Goal: Book appointment/travel/reservation

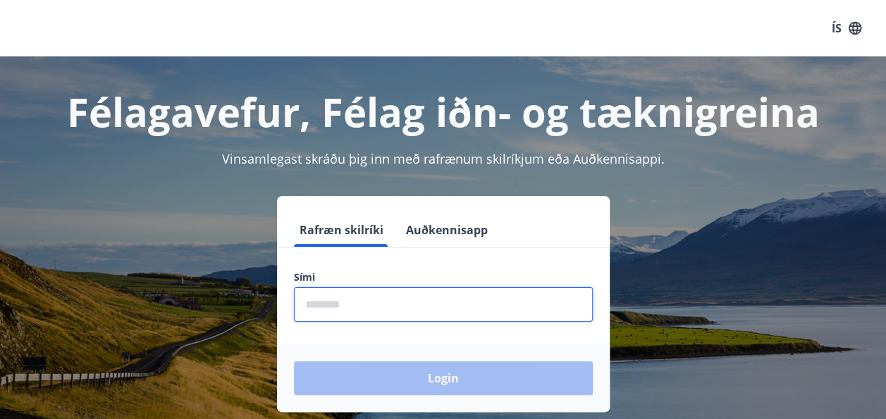
click at [326, 303] on input "phone" at bounding box center [443, 304] width 299 height 35
type input "********"
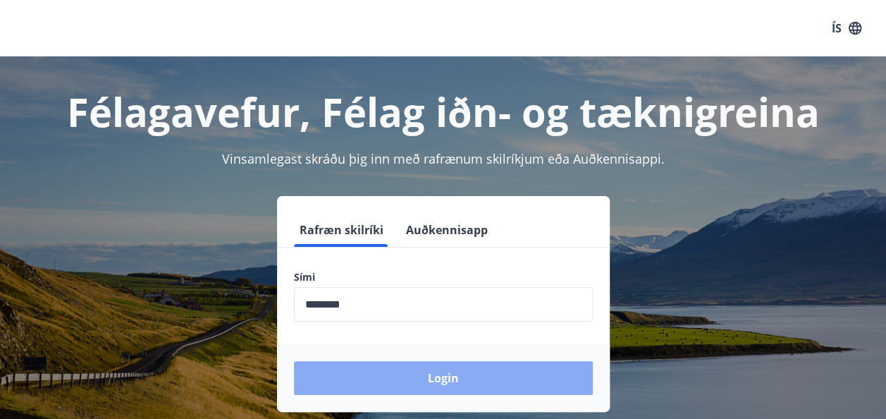
click at [439, 379] on button "Login" at bounding box center [443, 378] width 299 height 34
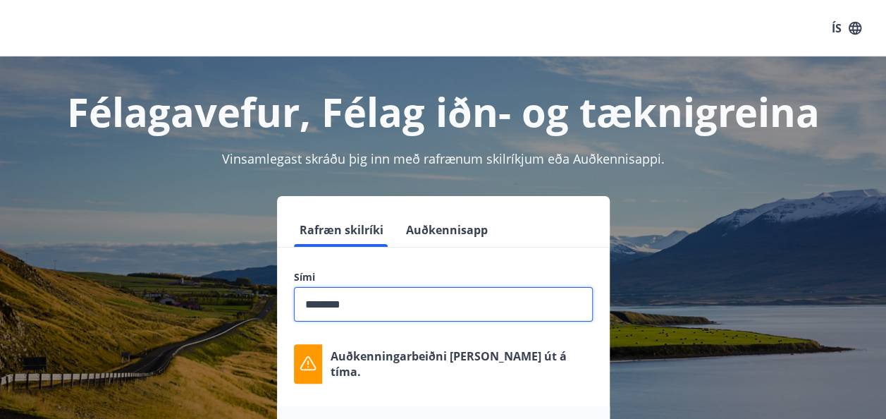
click at [368, 307] on input "phone" at bounding box center [443, 304] width 299 height 35
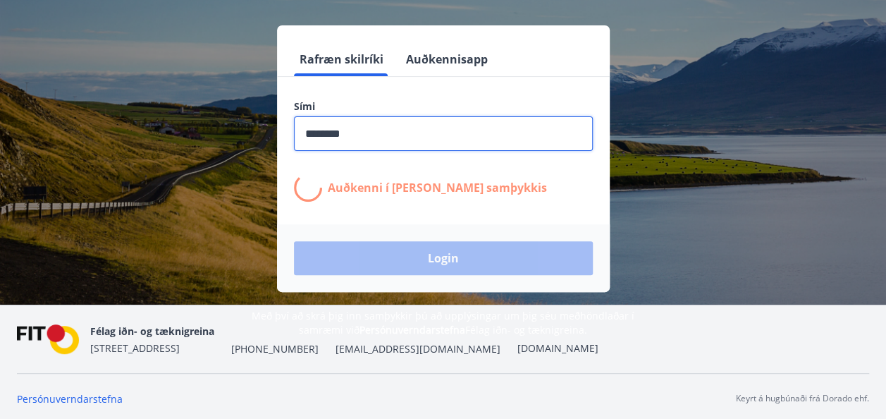
scroll to position [171, 0]
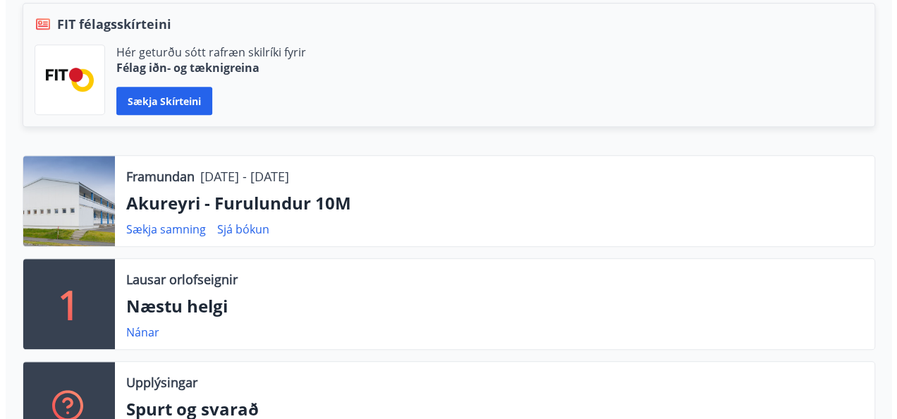
scroll to position [330, 0]
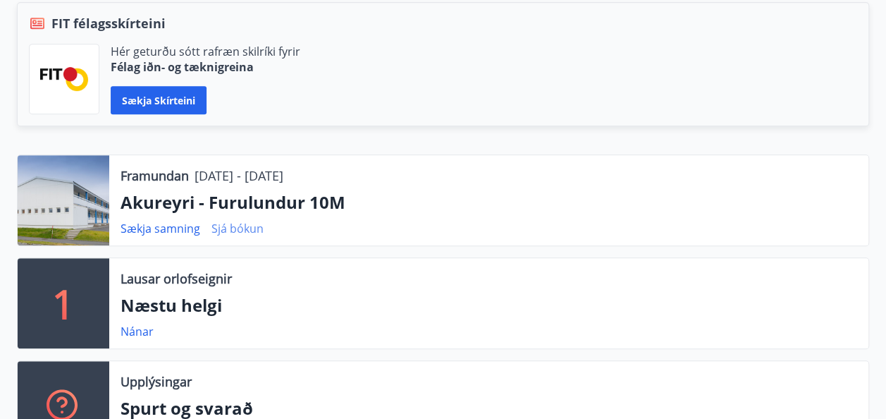
click at [245, 229] on link "Sjá bókun" at bounding box center [238, 229] width 52 height 16
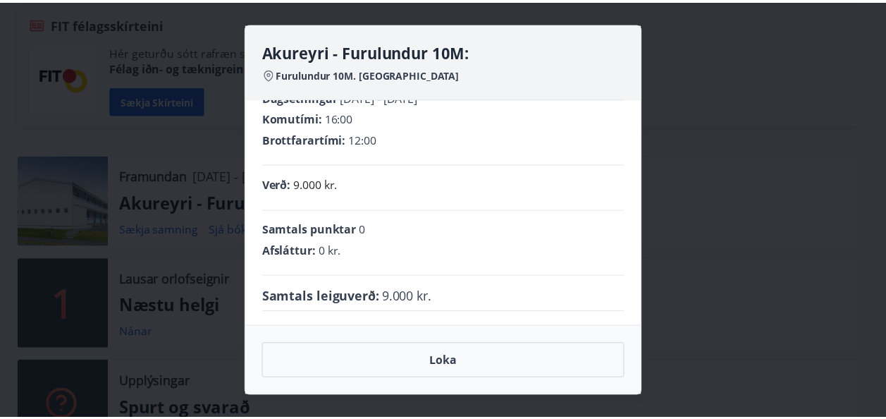
scroll to position [0, 0]
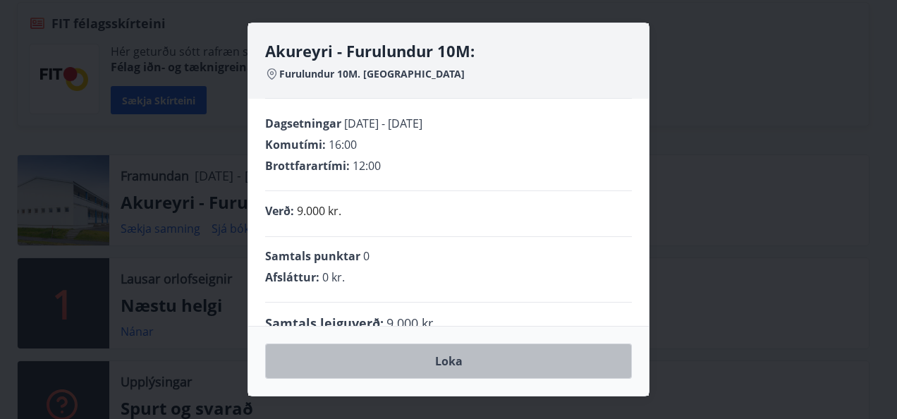
click at [457, 365] on button "Loka" at bounding box center [448, 360] width 367 height 35
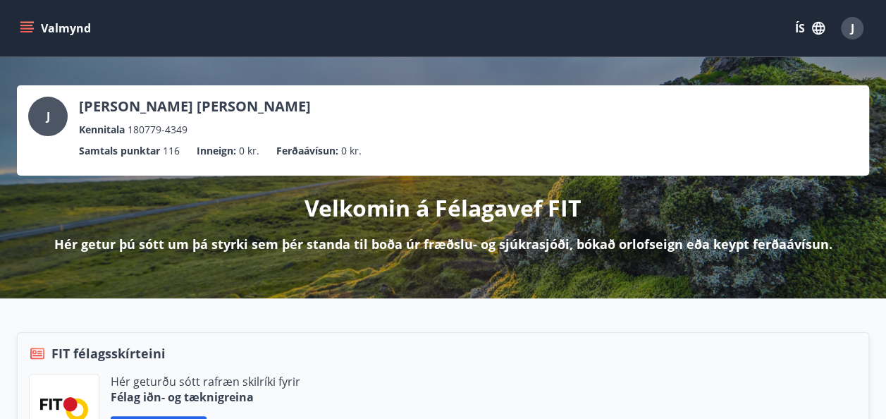
click at [27, 25] on icon "menu" at bounding box center [26, 25] width 13 height 1
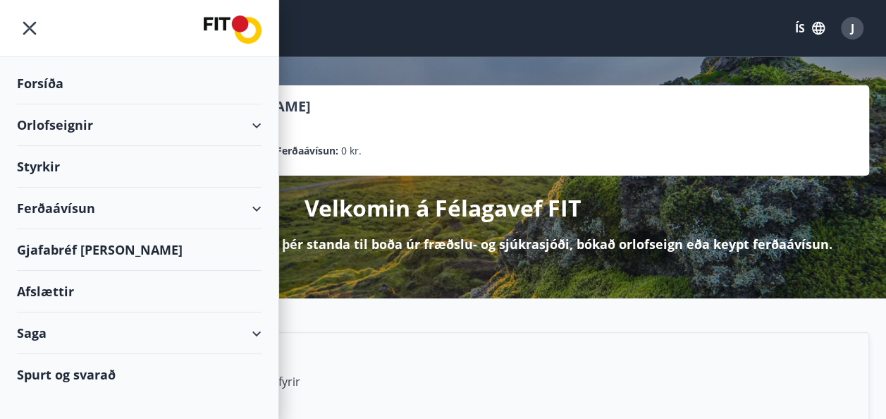
click at [245, 123] on div "Orlofseignir" at bounding box center [139, 125] width 245 height 42
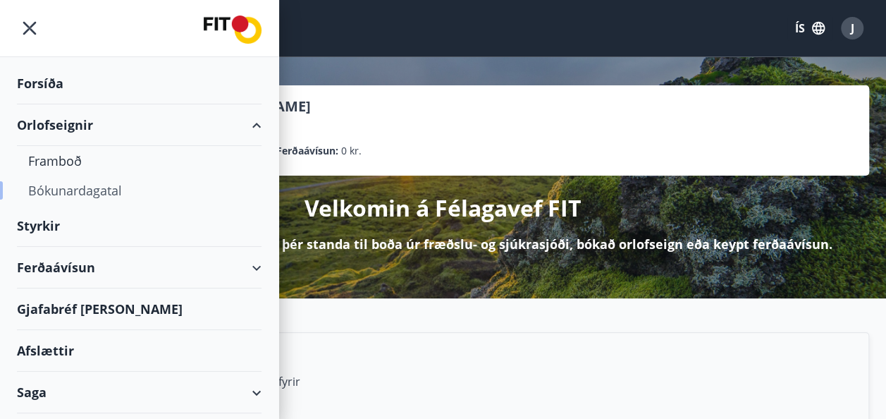
click at [111, 188] on div "Bókunardagatal" at bounding box center [139, 191] width 222 height 30
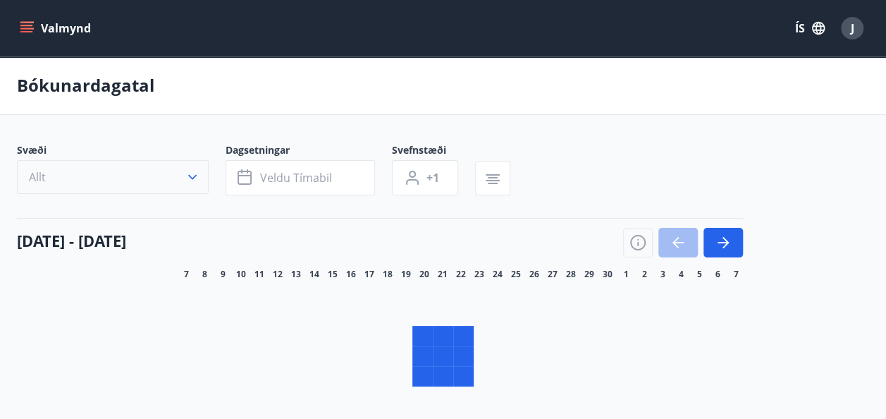
click at [195, 184] on icon "button" at bounding box center [192, 177] width 14 height 14
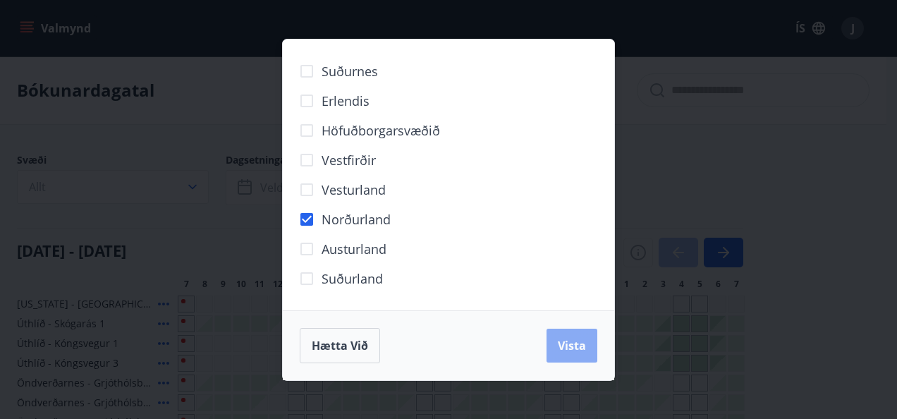
click at [575, 350] on span "Vista" at bounding box center [572, 346] width 28 height 16
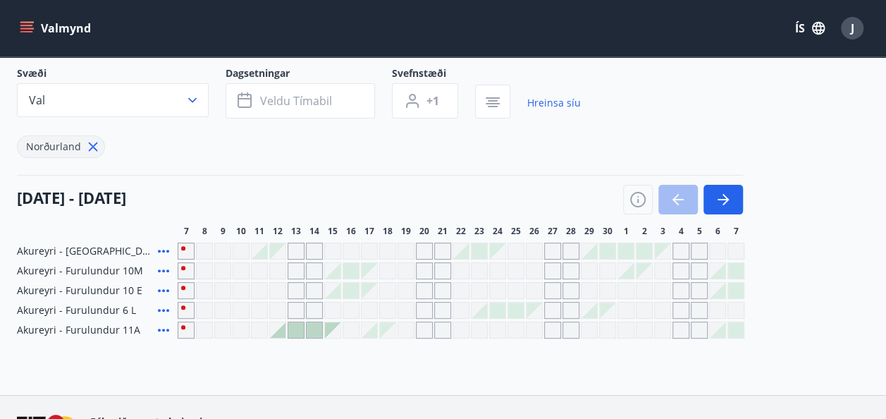
scroll to position [87, 0]
click at [725, 196] on icon "button" at bounding box center [726, 198] width 6 height 11
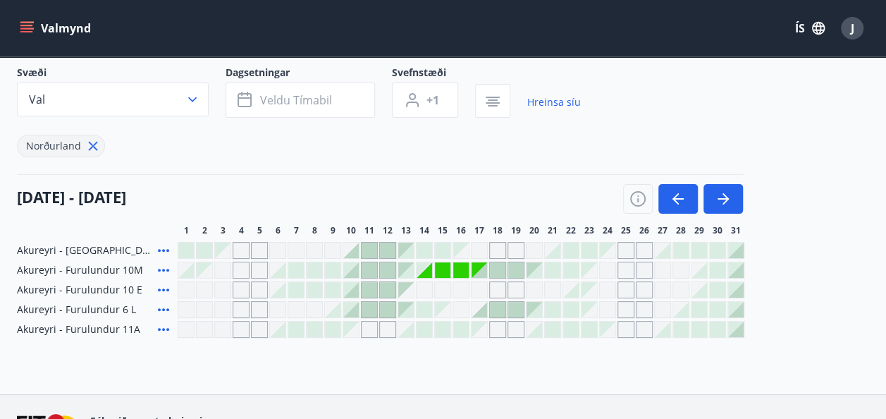
click at [162, 329] on icon at bounding box center [163, 329] width 11 height 3
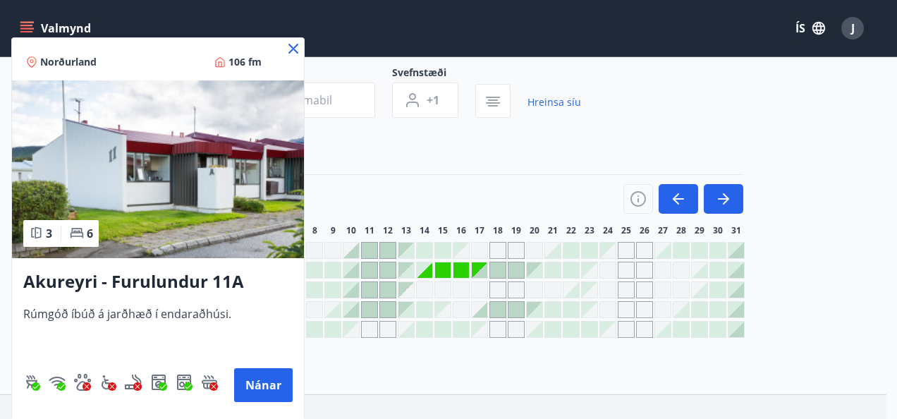
click at [293, 52] on icon at bounding box center [293, 48] width 17 height 17
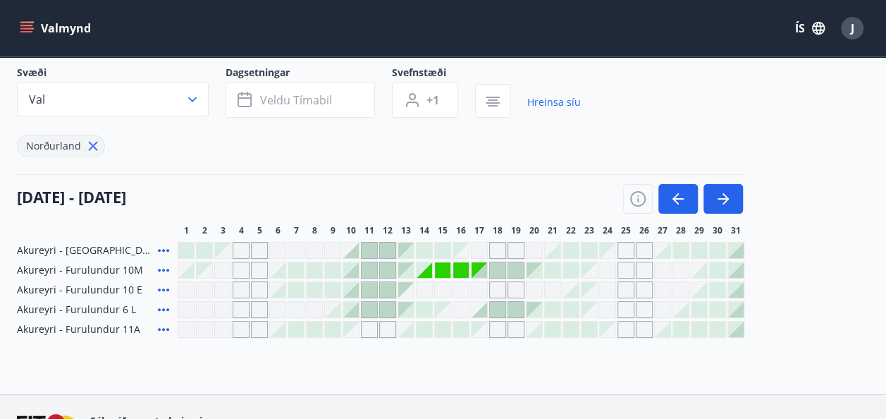
click at [443, 269] on div "Gráir dagar eru ekki bókanlegir" at bounding box center [443, 270] width 16 height 16
click at [165, 269] on icon at bounding box center [163, 270] width 17 height 17
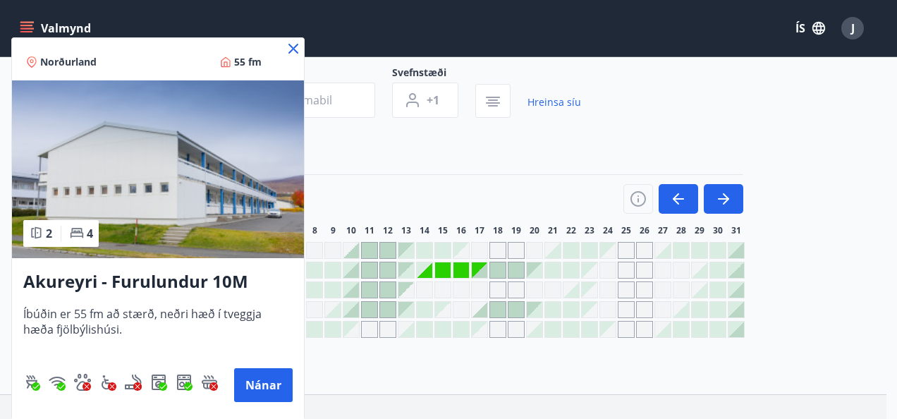
click at [295, 47] on icon at bounding box center [293, 49] width 10 height 10
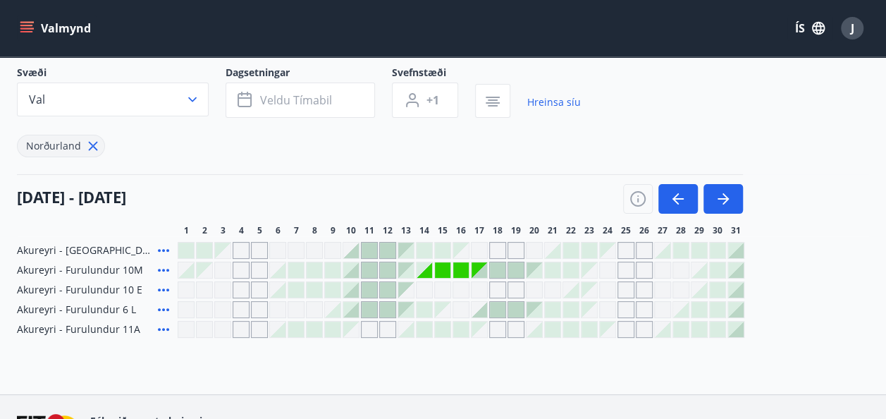
click at [419, 332] on div at bounding box center [425, 330] width 16 height 16
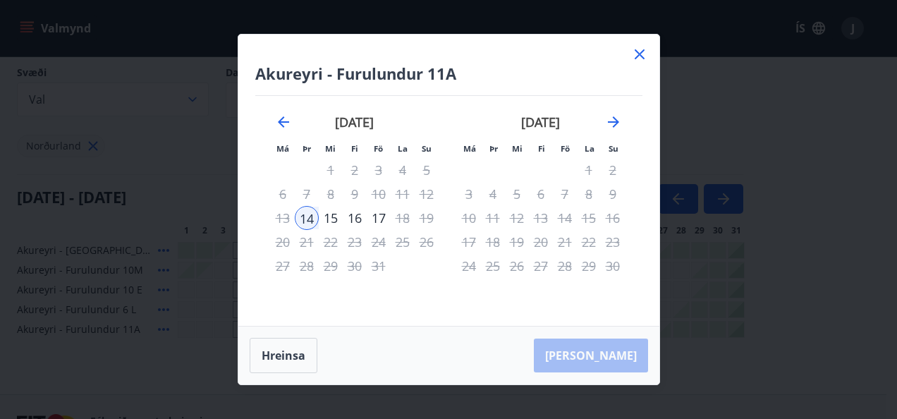
click at [307, 219] on div "14" at bounding box center [307, 218] width 24 height 24
click at [619, 356] on div "[PERSON_NAME]" at bounding box center [448, 355] width 421 height 58
click at [637, 54] on icon at bounding box center [639, 54] width 17 height 17
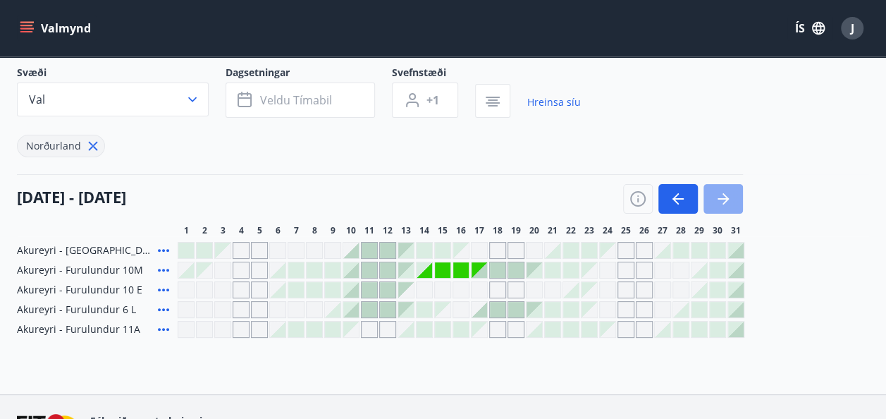
click at [720, 188] on button "button" at bounding box center [723, 199] width 39 height 30
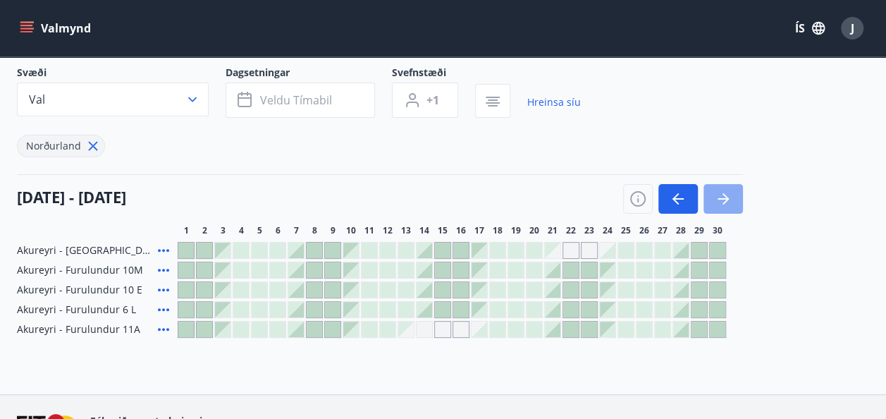
click at [720, 188] on button "button" at bounding box center [723, 199] width 39 height 30
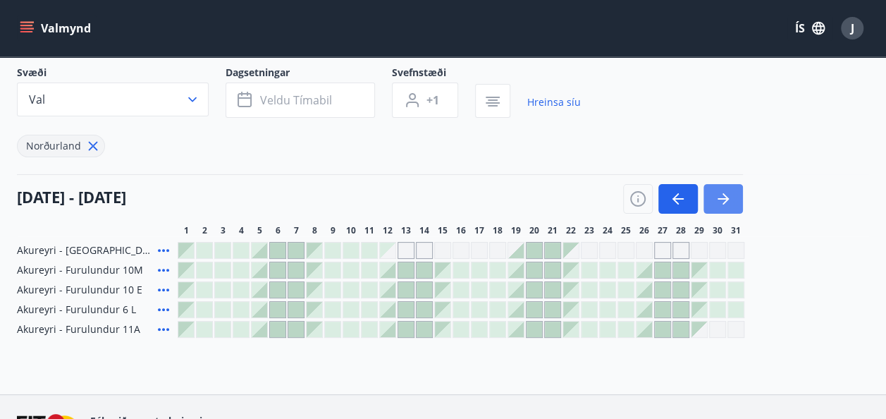
click at [726, 202] on icon "button" at bounding box center [723, 198] width 17 height 17
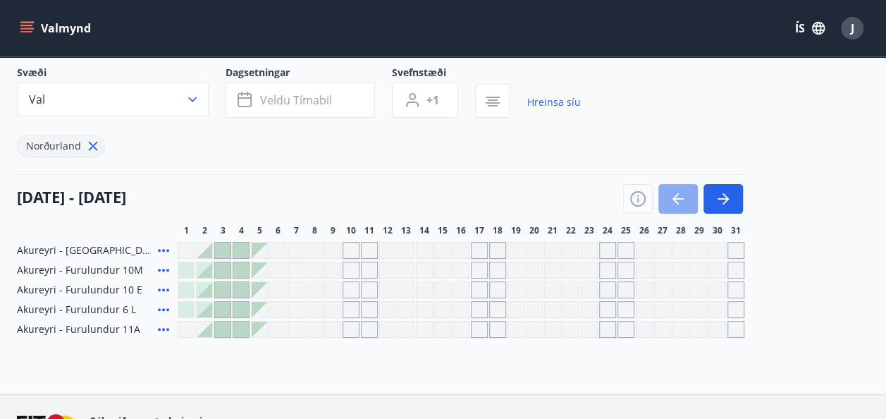
click at [678, 199] on icon "button" at bounding box center [678, 198] width 11 height 1
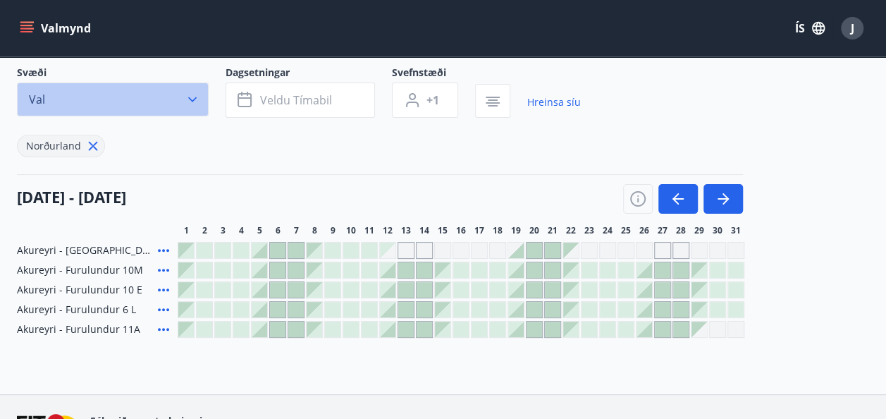
click at [191, 102] on icon "button" at bounding box center [192, 99] width 14 height 14
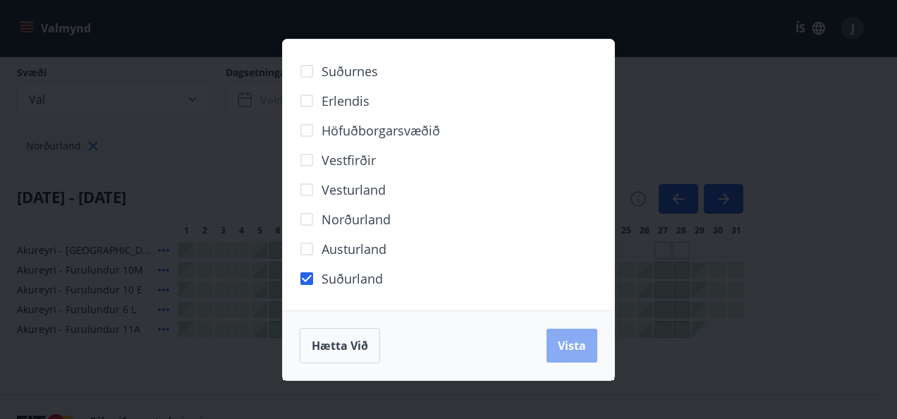
click at [578, 353] on span "Vista" at bounding box center [572, 346] width 28 height 16
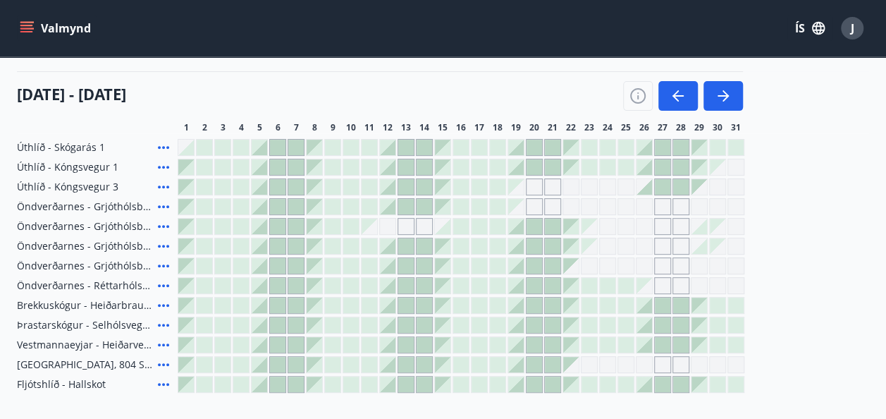
scroll to position [65, 0]
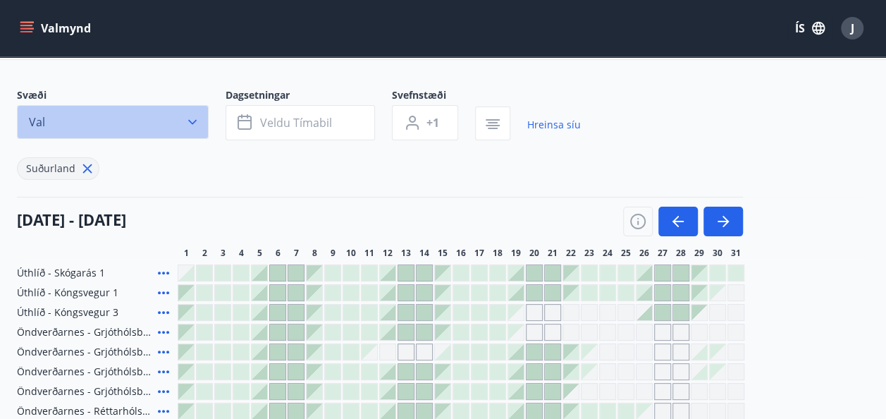
click at [195, 124] on icon "button" at bounding box center [192, 122] width 14 height 14
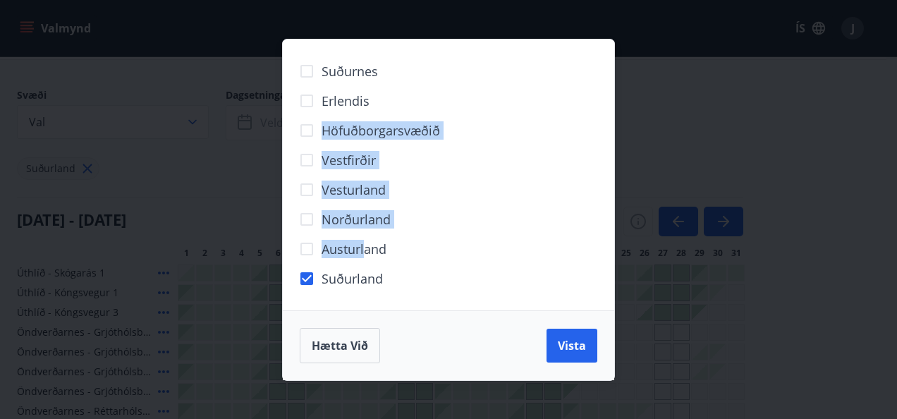
click at [306, 130] on div "Suðurnes Erlendis Höfuðborgarsvæðið [GEOGRAPHIC_DATA] [GEOGRAPHIC_DATA] [GEOGRA…" at bounding box center [449, 174] width 298 height 237
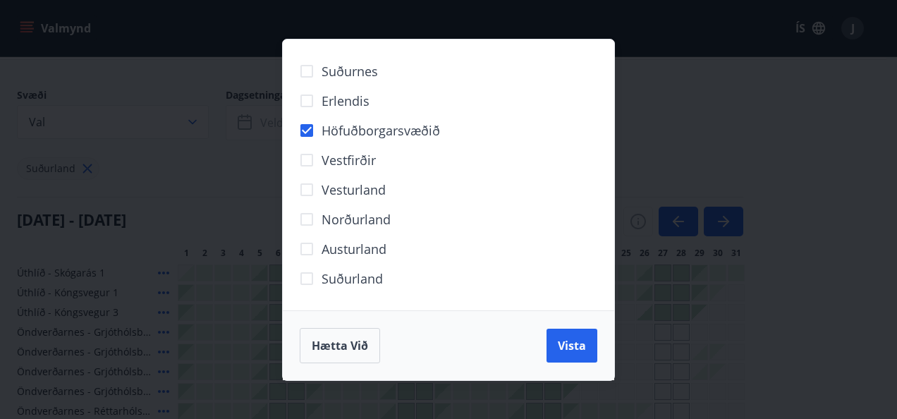
click at [484, 243] on div "Austurland" at bounding box center [449, 249] width 298 height 30
click at [578, 353] on span "Vista" at bounding box center [572, 346] width 28 height 16
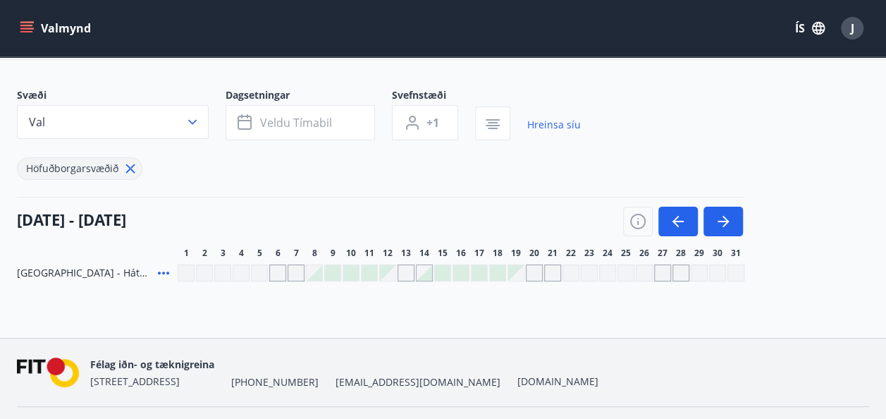
click at [165, 272] on icon at bounding box center [163, 272] width 17 height 17
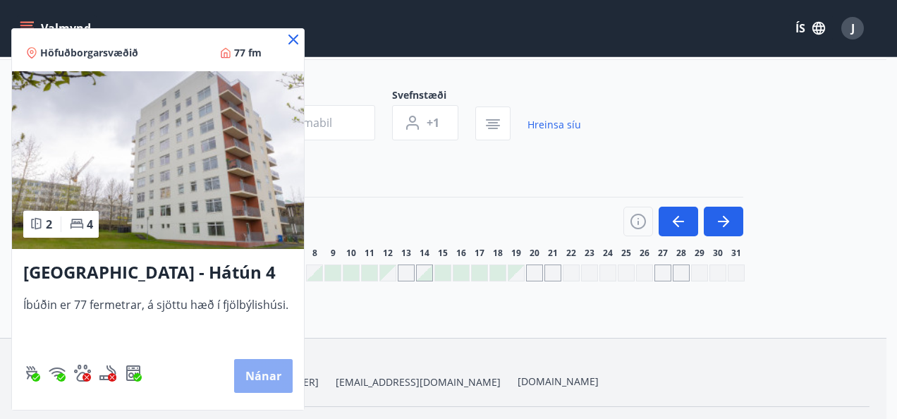
click at [261, 377] on button "Nánar" at bounding box center [263, 376] width 59 height 34
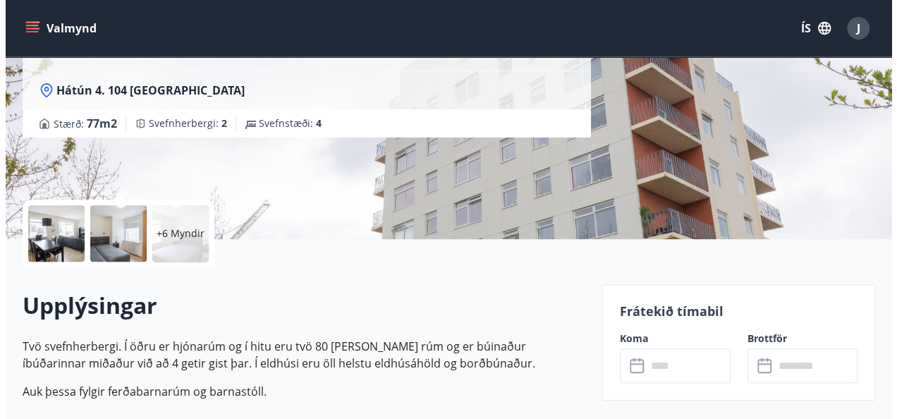
scroll to position [183, 0]
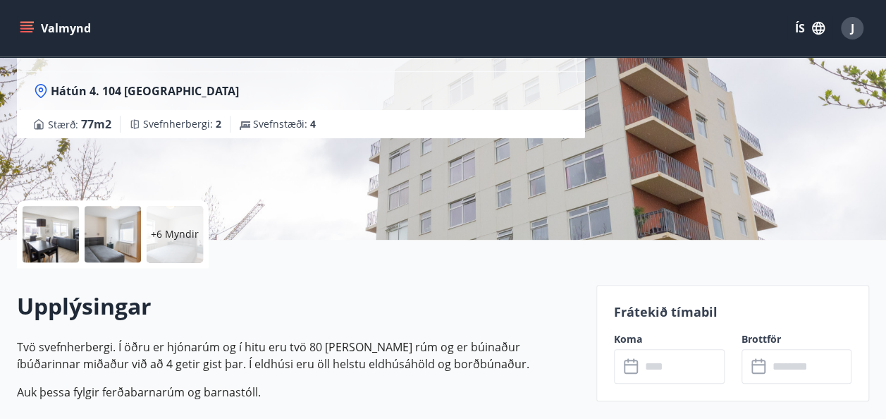
click at [178, 238] on p "+6 Myndir" at bounding box center [175, 234] width 48 height 14
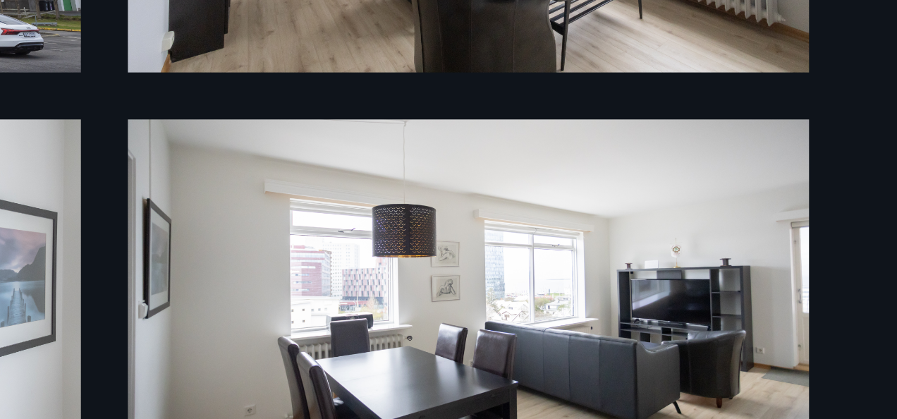
click at [606, 311] on img at bounding box center [579, 300] width 245 height 136
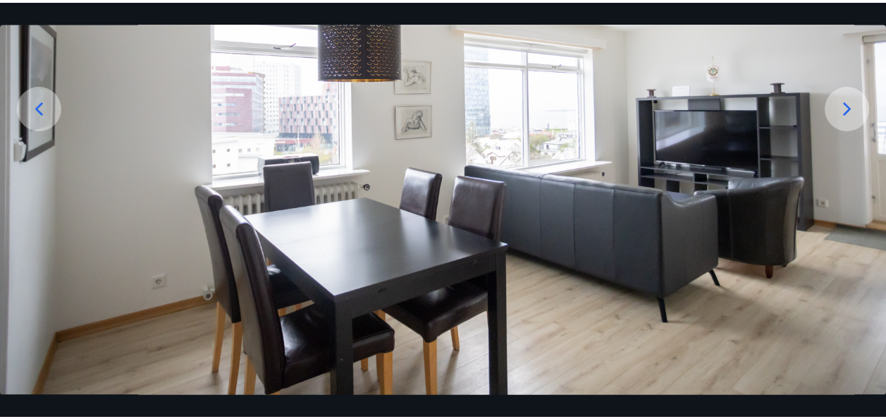
scroll to position [0, 0]
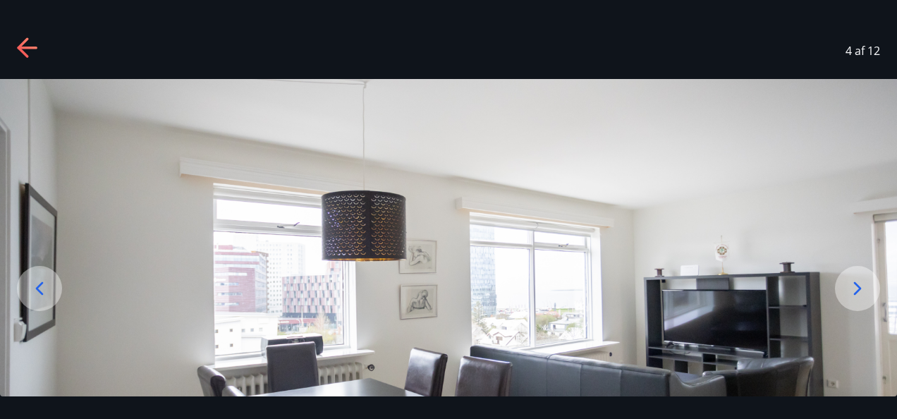
click at [27, 47] on icon at bounding box center [27, 48] width 20 height 3
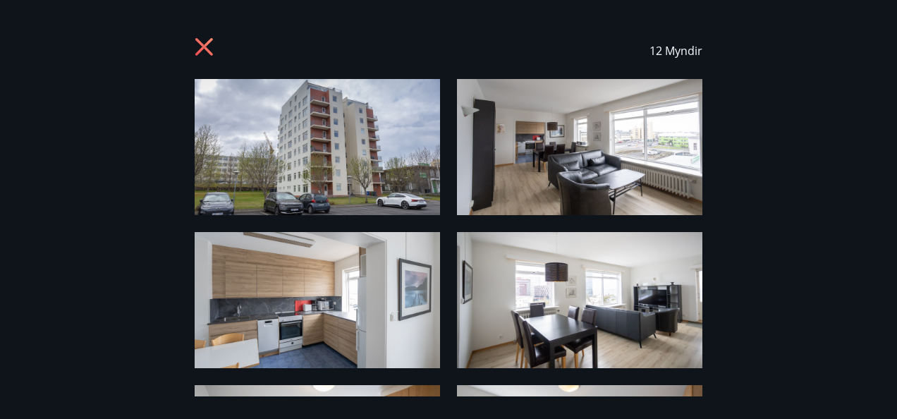
click at [207, 49] on icon at bounding box center [204, 47] width 18 height 18
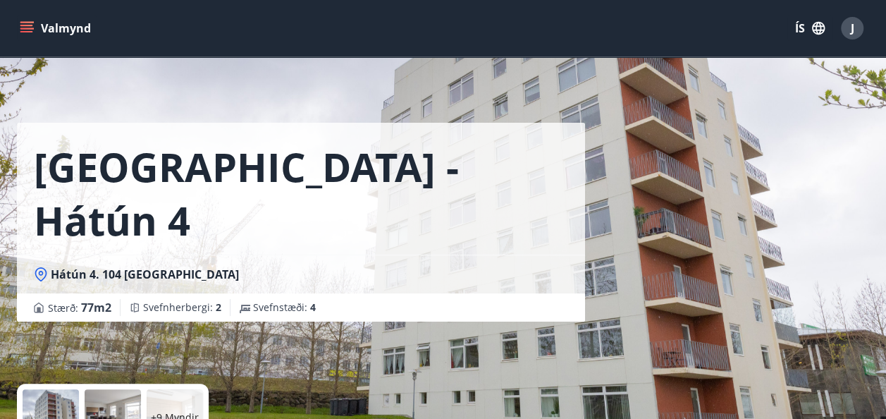
click at [25, 31] on icon "menu" at bounding box center [26, 31] width 13 height 1
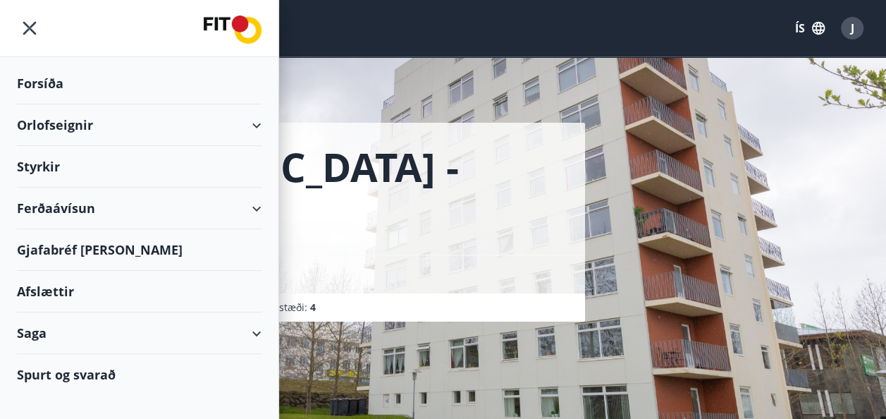
click at [261, 330] on div "Saga" at bounding box center [139, 333] width 245 height 42
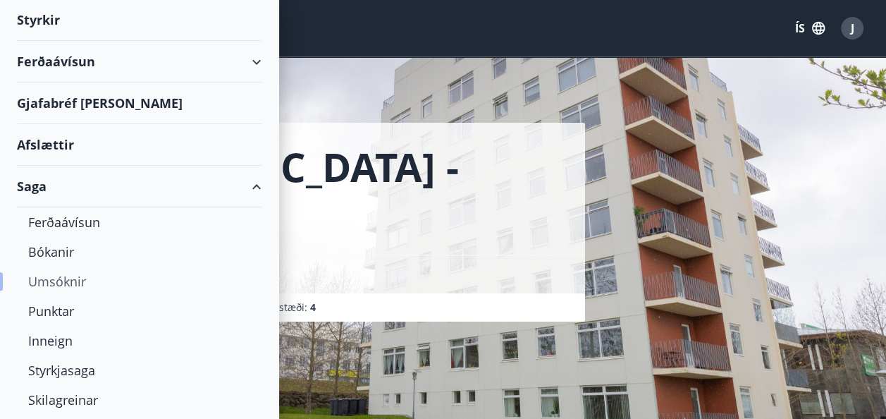
click at [66, 282] on div "Umsóknir" at bounding box center [139, 282] width 222 height 30
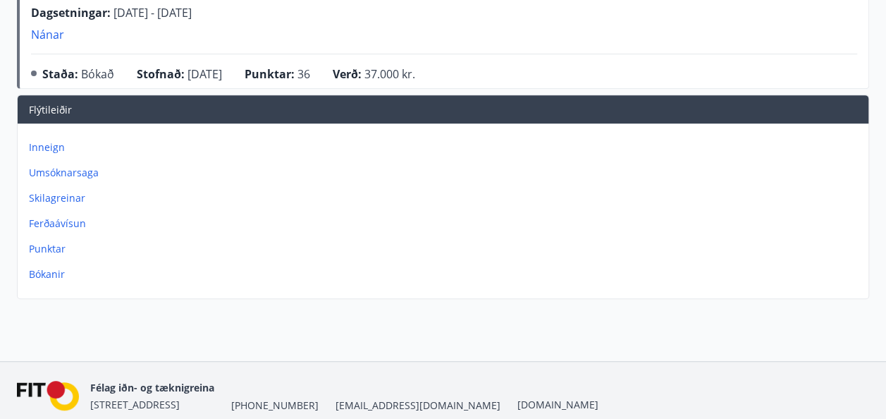
scroll to position [252, 0]
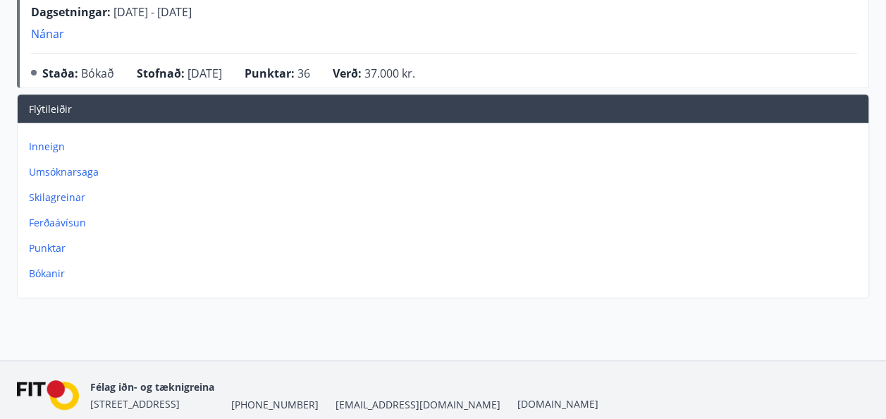
click at [53, 324] on div "Orlofsumsóknir Samtals punktar : 116 Punktar Ferðaávísun : 0 kr. Öndverðarnes -…" at bounding box center [443, 83] width 886 height 556
click at [47, 274] on p "Bókanir" at bounding box center [446, 274] width 834 height 14
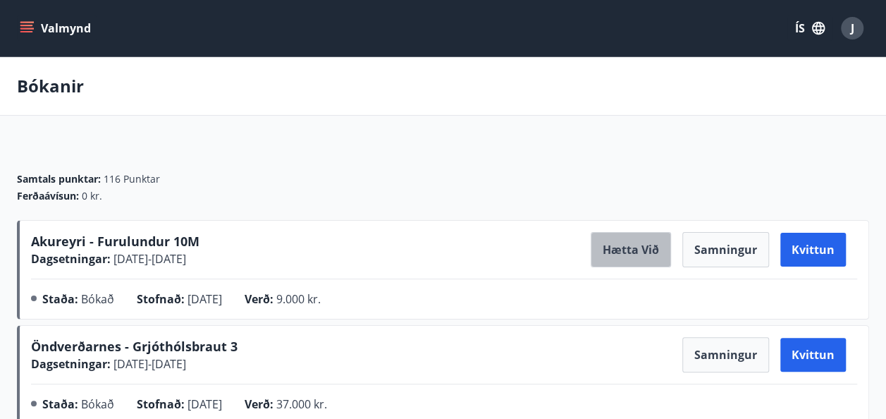
click at [629, 245] on button "Hætta við" at bounding box center [631, 249] width 80 height 35
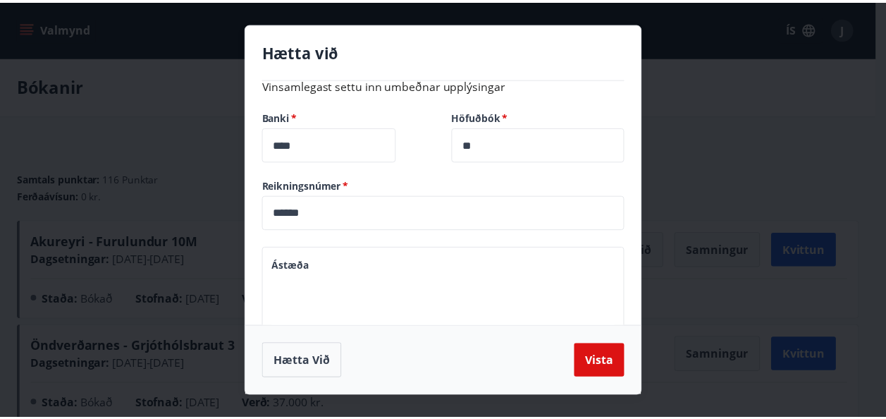
scroll to position [140, 0]
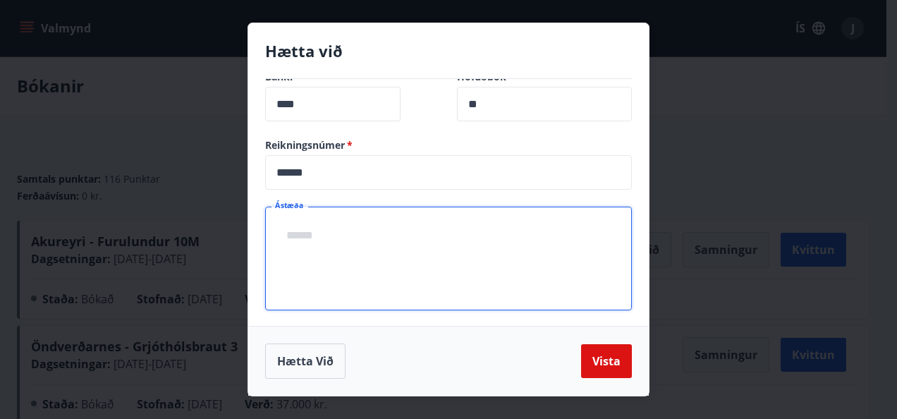
click at [338, 236] on textarea "Ástæða" at bounding box center [448, 259] width 347 height 80
type textarea "**********"
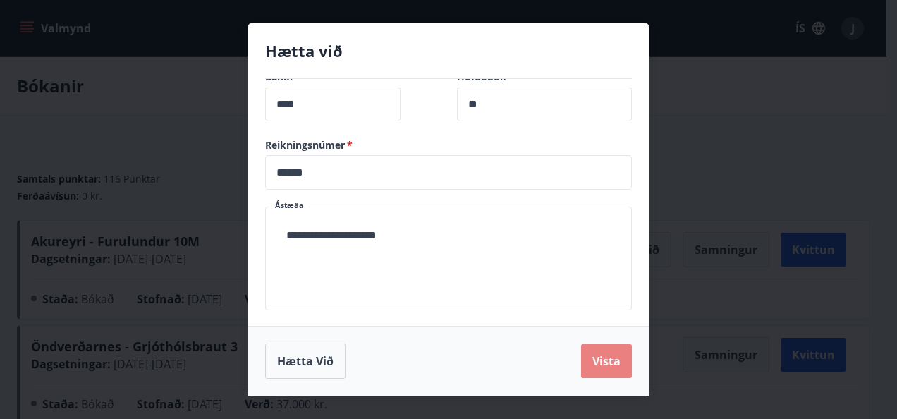
click at [609, 367] on button "Vista" at bounding box center [606, 361] width 51 height 34
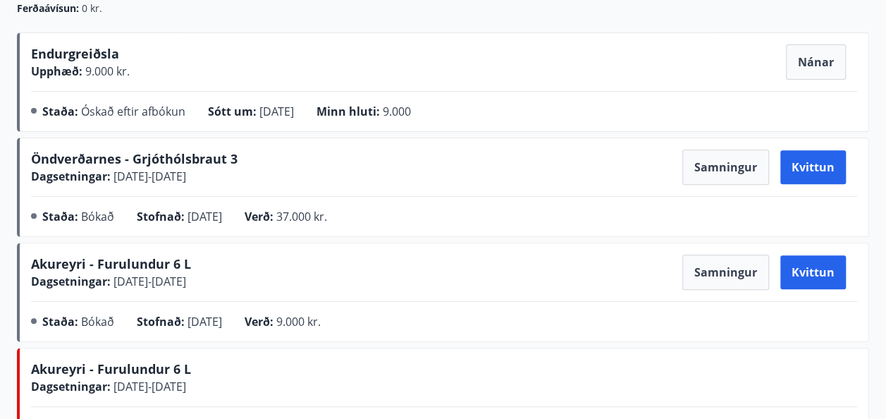
scroll to position [0, 0]
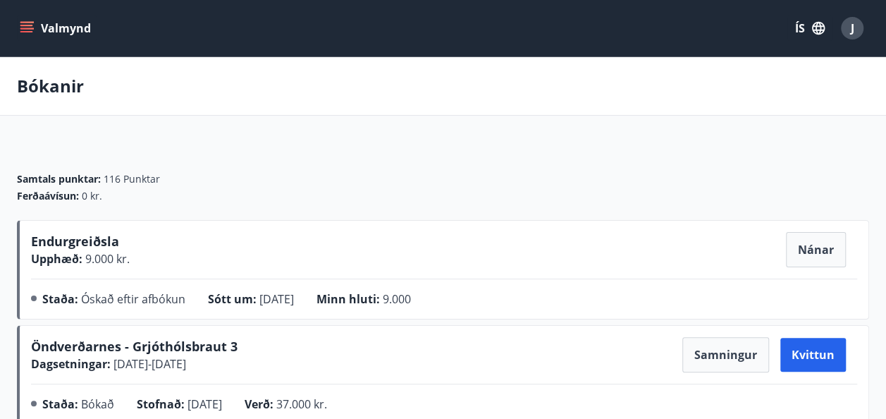
click at [24, 25] on icon "menu" at bounding box center [26, 25] width 13 height 1
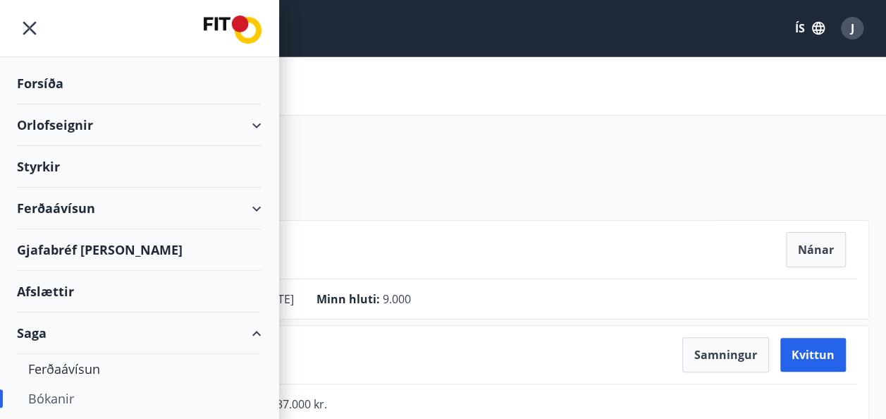
click at [245, 128] on div "Orlofseignir" at bounding box center [139, 125] width 245 height 42
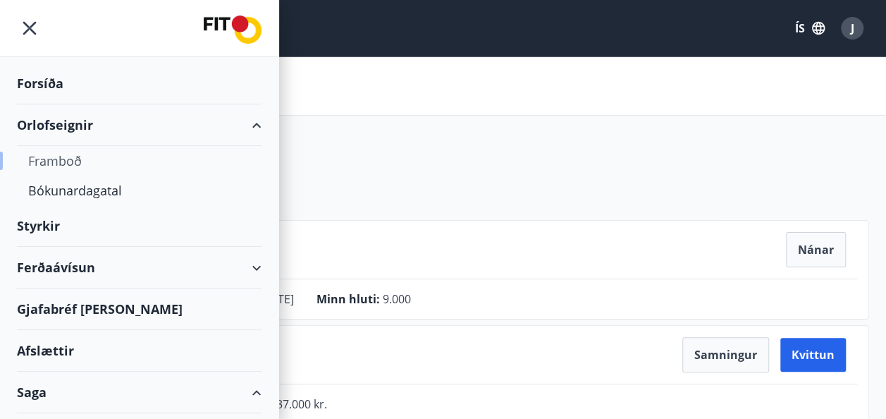
click at [59, 162] on div "Framboð" at bounding box center [139, 161] width 222 height 30
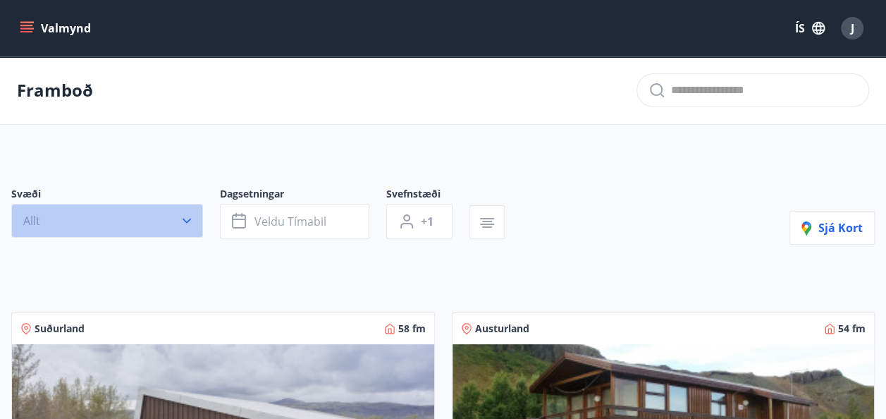
click at [183, 221] on icon "button" at bounding box center [187, 221] width 14 height 14
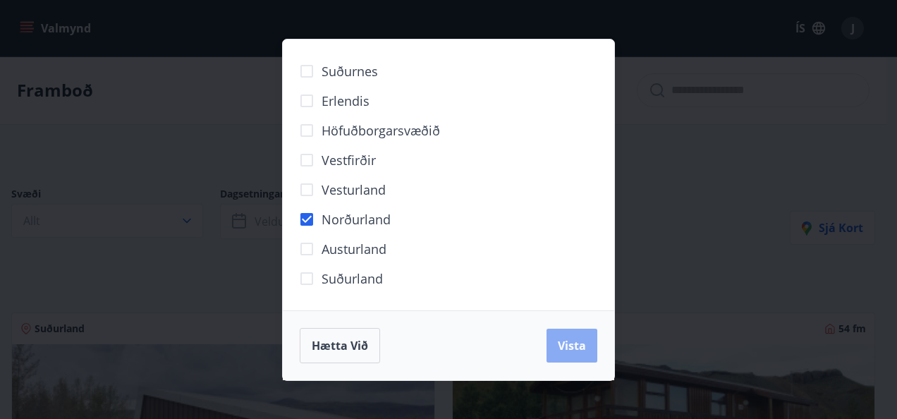
click at [579, 336] on button "Vista" at bounding box center [571, 346] width 51 height 34
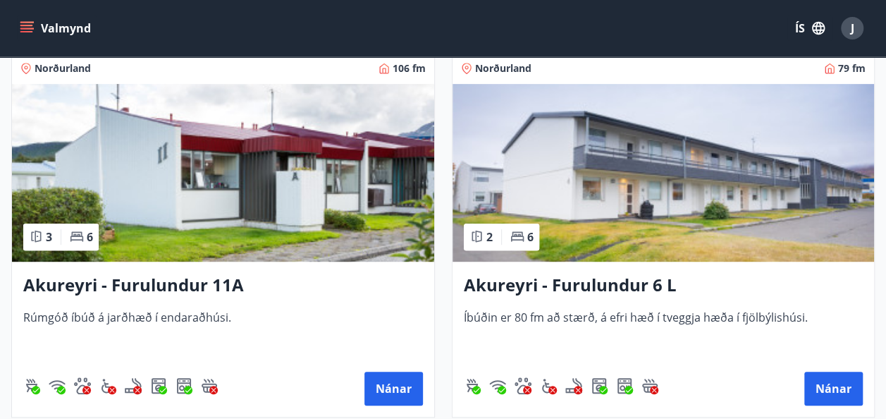
scroll to position [295, 0]
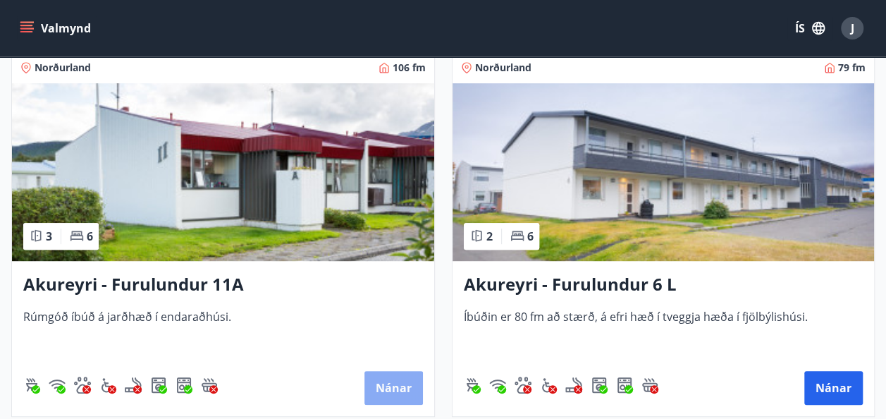
click at [388, 384] on button "Nánar" at bounding box center [394, 388] width 59 height 34
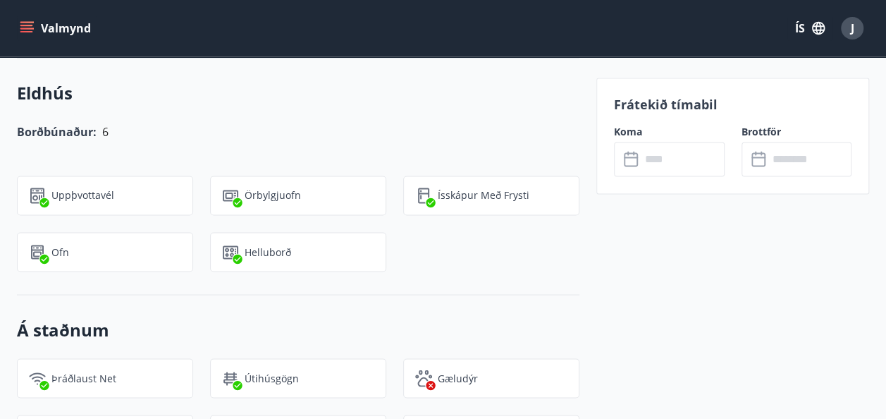
scroll to position [1125, 0]
click at [639, 158] on icon at bounding box center [632, 159] width 17 height 17
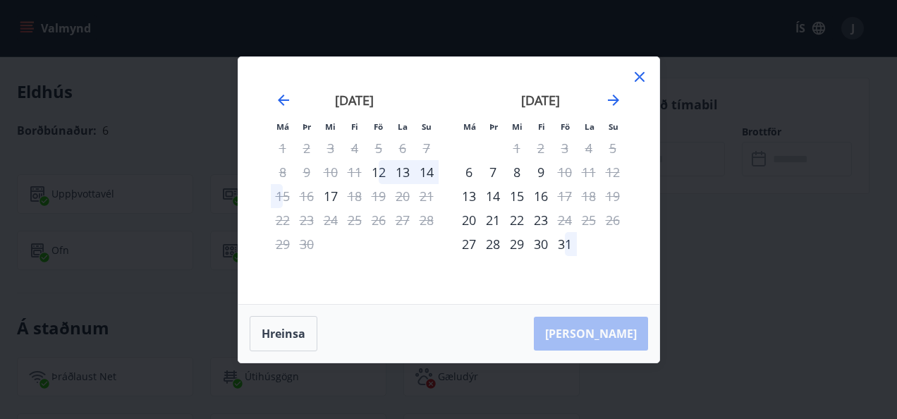
click at [490, 197] on div "14" at bounding box center [493, 196] width 24 height 24
click at [498, 196] on div "14" at bounding box center [493, 196] width 24 height 24
click at [612, 331] on div "[PERSON_NAME]" at bounding box center [448, 334] width 421 height 58
click at [639, 79] on icon at bounding box center [639, 76] width 17 height 17
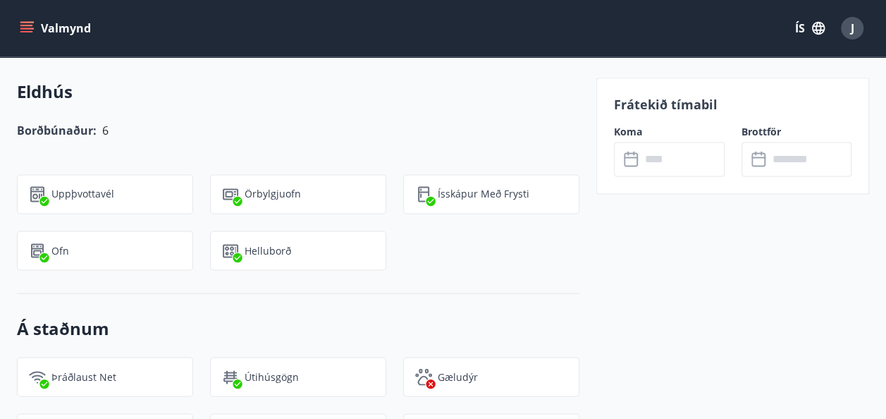
click at [68, 26] on button "Valmynd" at bounding box center [57, 28] width 80 height 25
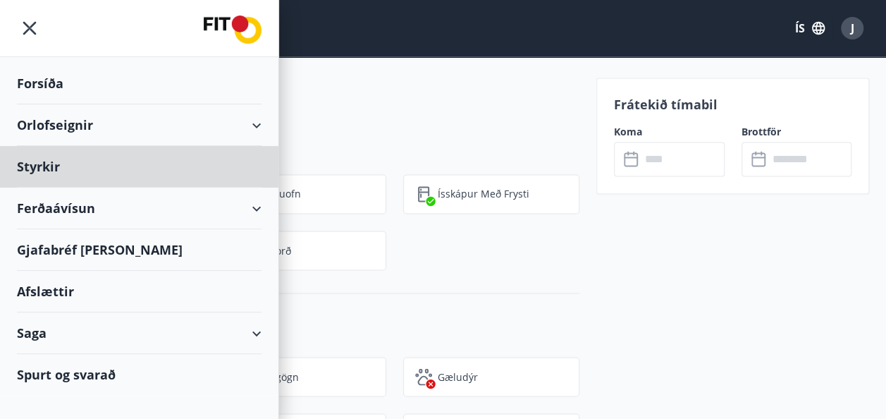
click at [44, 90] on div "Forsíða" at bounding box center [139, 84] width 245 height 42
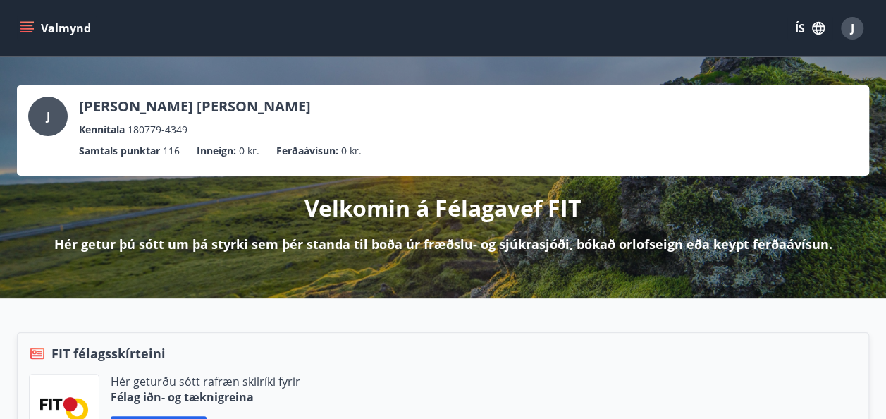
click at [51, 32] on button "Valmynd" at bounding box center [57, 28] width 80 height 25
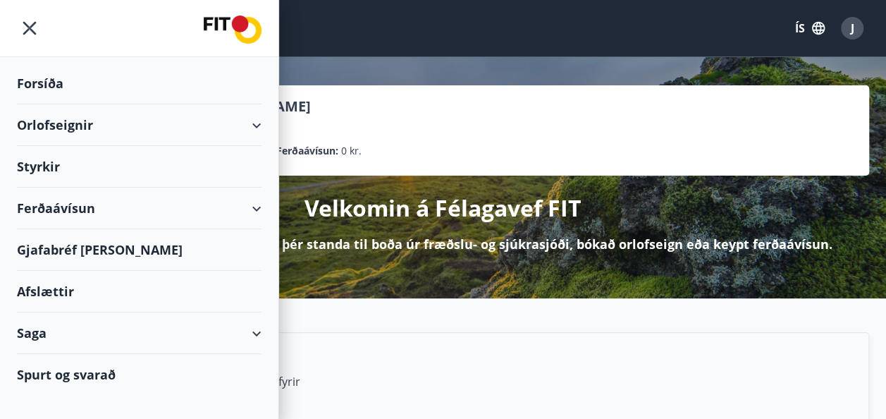
click at [255, 121] on div "Orlofseignir" at bounding box center [139, 125] width 245 height 42
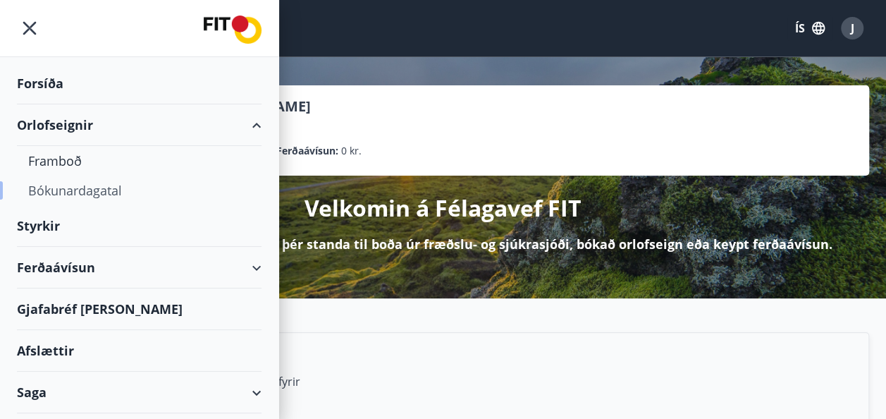
click at [86, 195] on div "Bókunardagatal" at bounding box center [139, 191] width 222 height 30
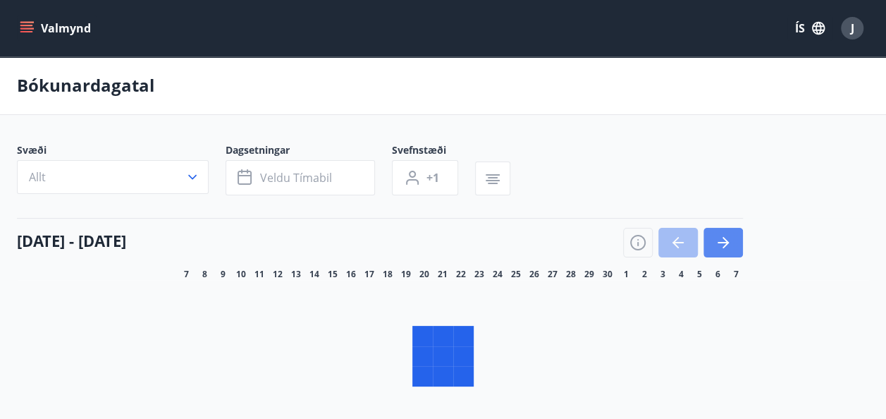
click at [731, 240] on button "button" at bounding box center [723, 243] width 39 height 30
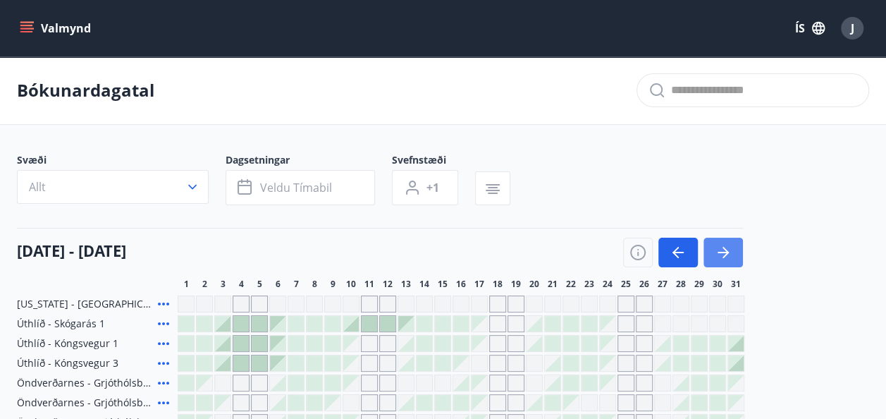
click at [731, 240] on button "button" at bounding box center [723, 253] width 39 height 30
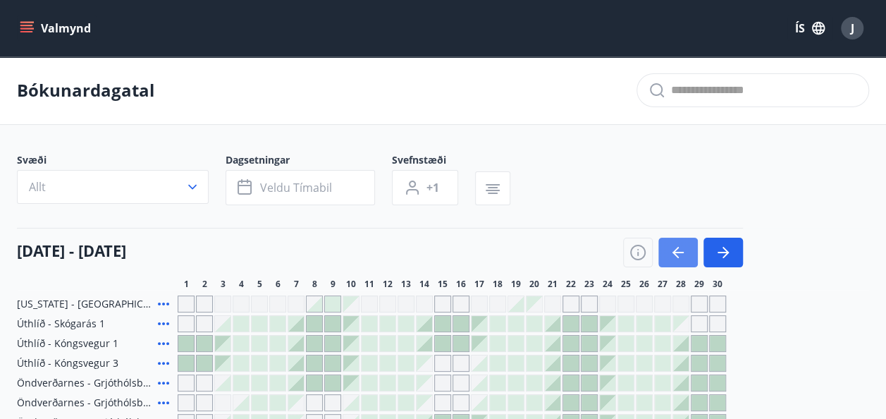
scroll to position [86, 0]
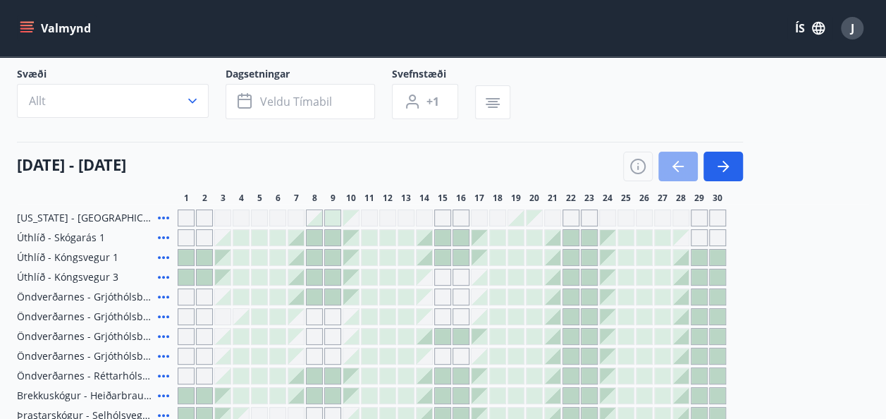
click at [678, 168] on icon "button" at bounding box center [678, 166] width 17 height 17
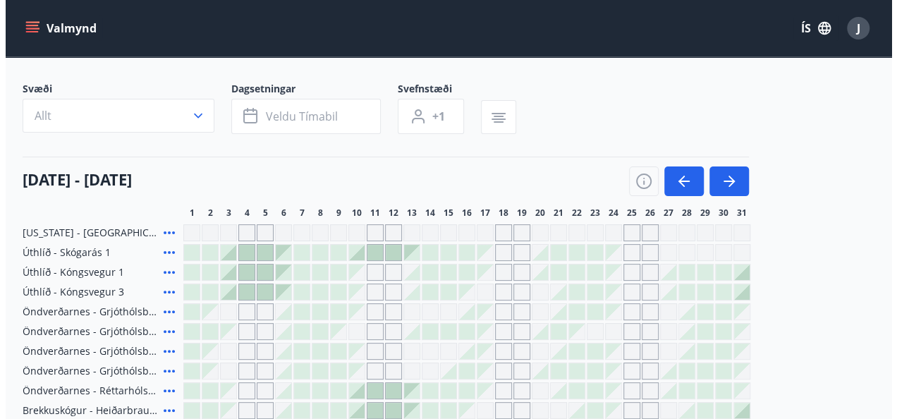
scroll to position [71, 0]
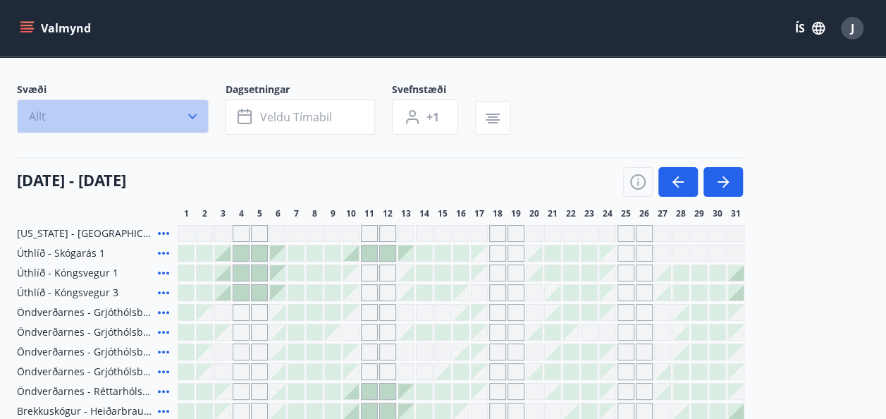
click at [197, 112] on icon "button" at bounding box center [192, 116] width 14 height 14
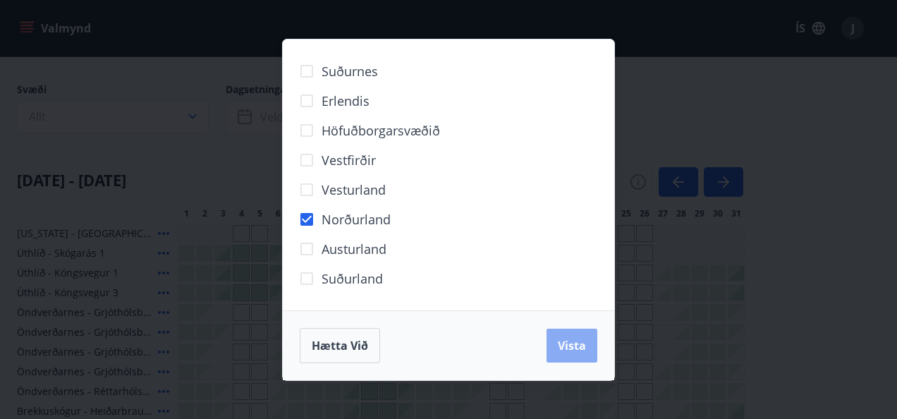
click at [568, 340] on span "Vista" at bounding box center [572, 346] width 28 height 16
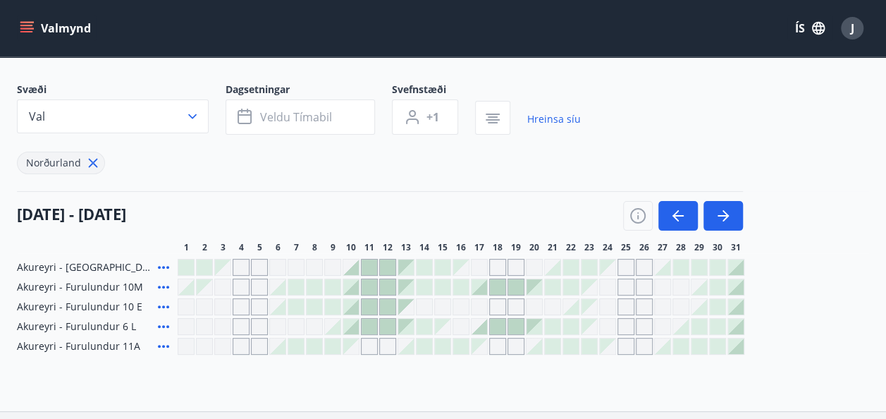
click at [161, 346] on icon at bounding box center [163, 346] width 17 height 17
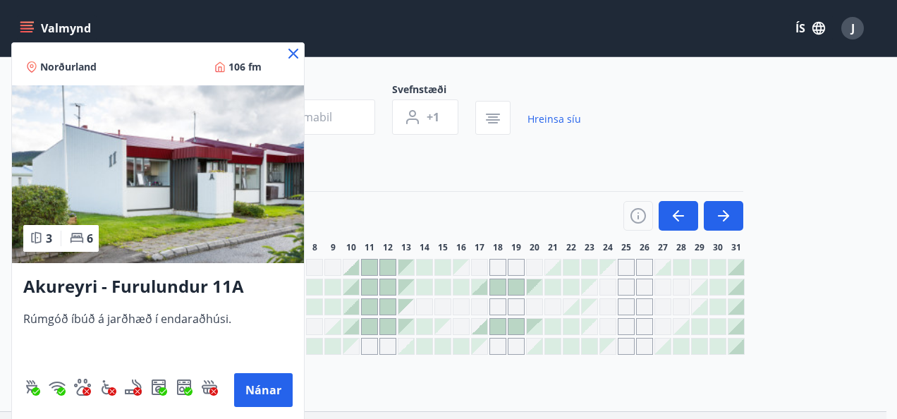
click at [293, 56] on icon at bounding box center [293, 53] width 17 height 17
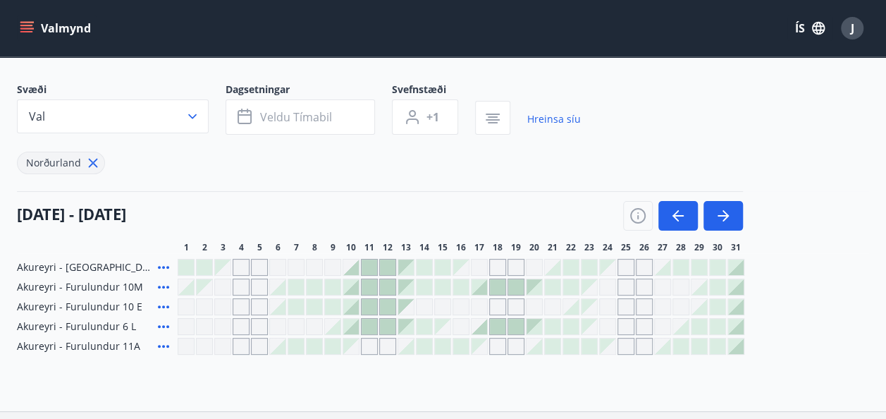
click at [424, 324] on div at bounding box center [425, 327] width 16 height 16
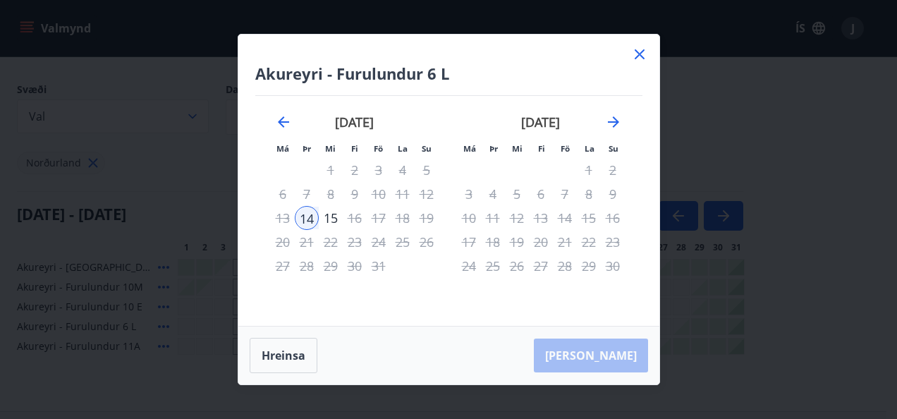
click at [637, 56] on icon at bounding box center [640, 54] width 10 height 10
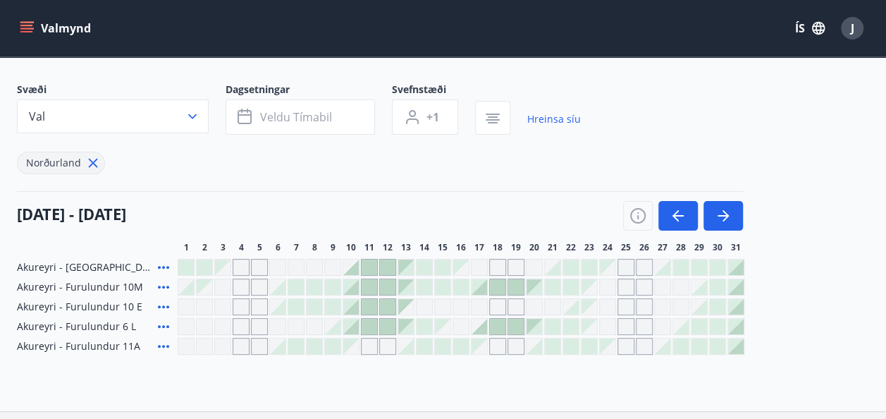
click at [427, 347] on div at bounding box center [425, 346] width 16 height 16
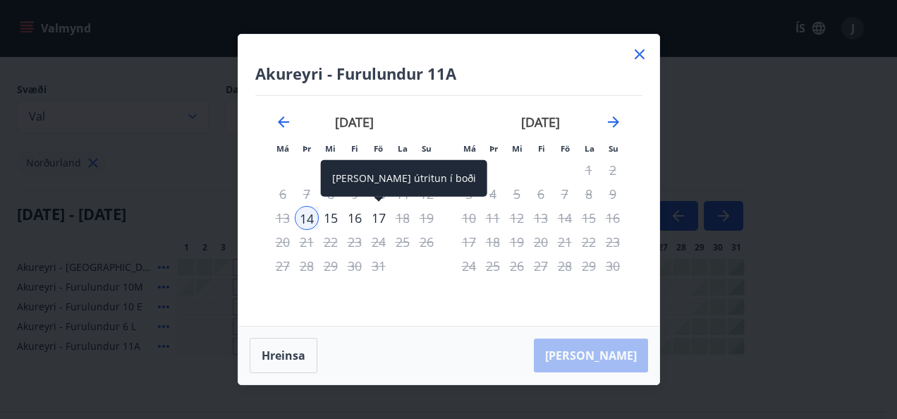
click at [378, 219] on div "17" at bounding box center [379, 218] width 24 height 24
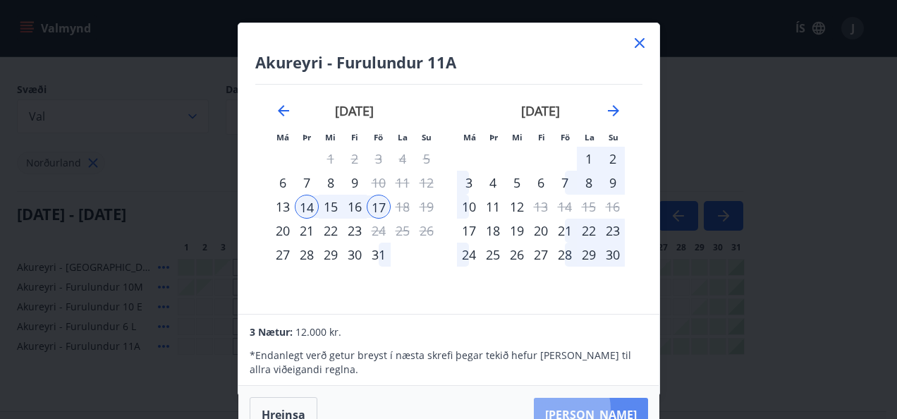
click at [610, 408] on button "[PERSON_NAME]" at bounding box center [591, 415] width 114 height 34
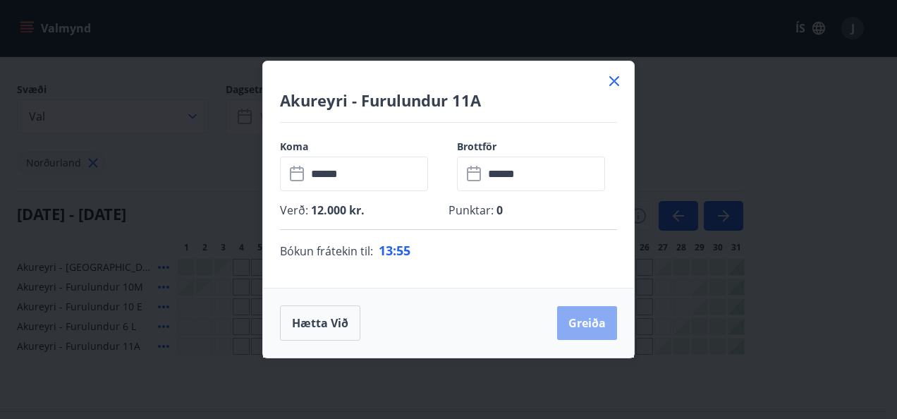
click at [584, 316] on button "Greiða" at bounding box center [587, 323] width 60 height 34
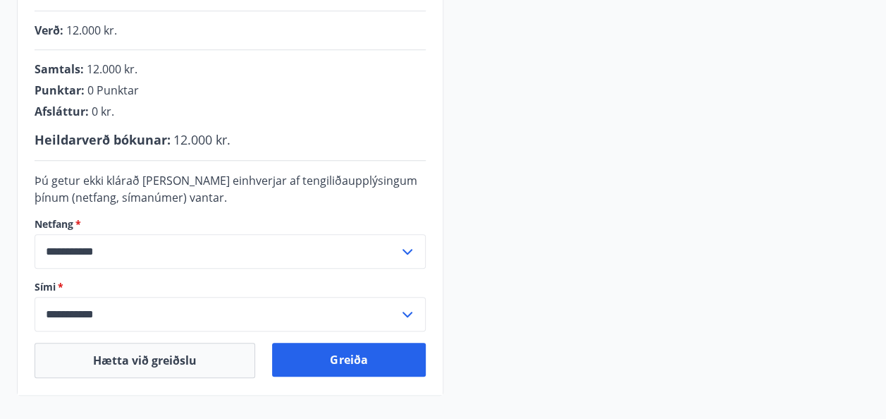
scroll to position [408, 0]
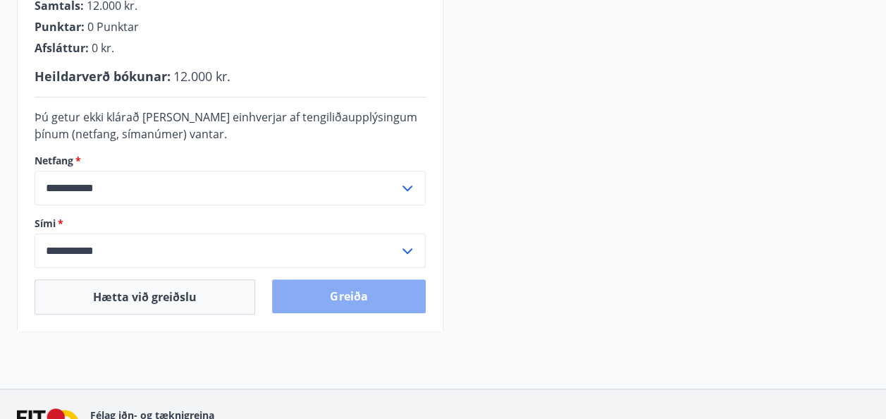
click at [346, 291] on button "Greiða" at bounding box center [348, 296] width 153 height 34
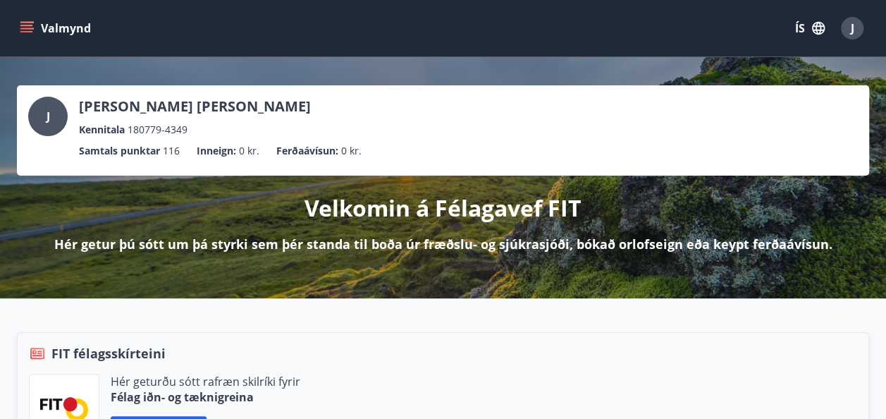
click at [26, 27] on icon "menu" at bounding box center [27, 28] width 14 height 14
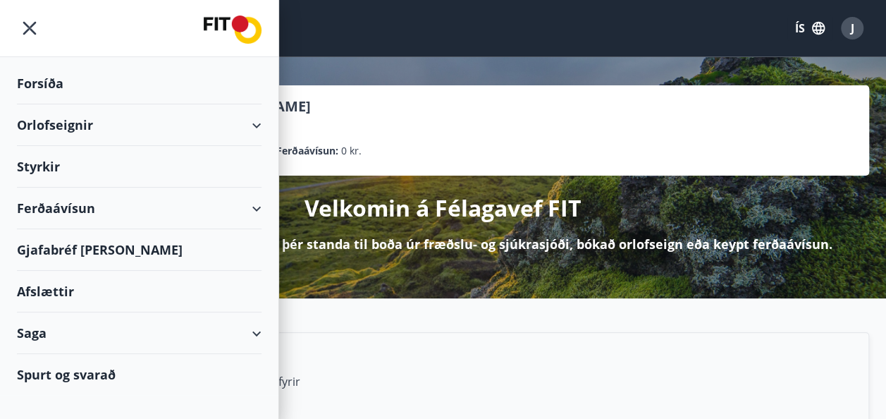
click at [254, 120] on div "Orlofseignir" at bounding box center [139, 125] width 245 height 42
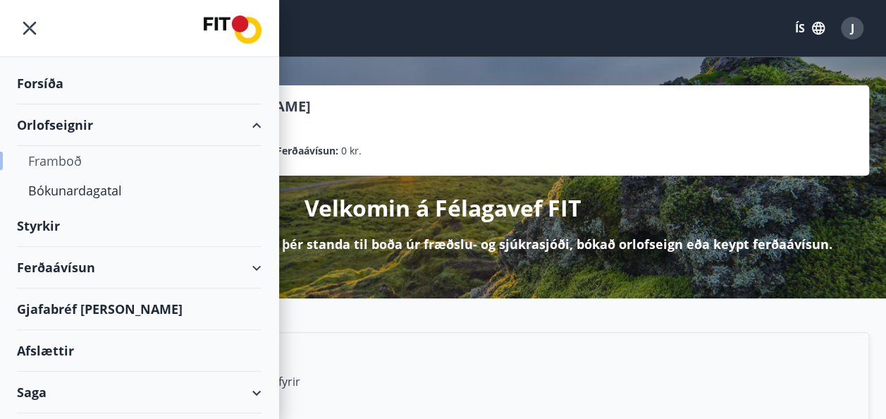
click at [71, 161] on div "Framboð" at bounding box center [139, 161] width 222 height 30
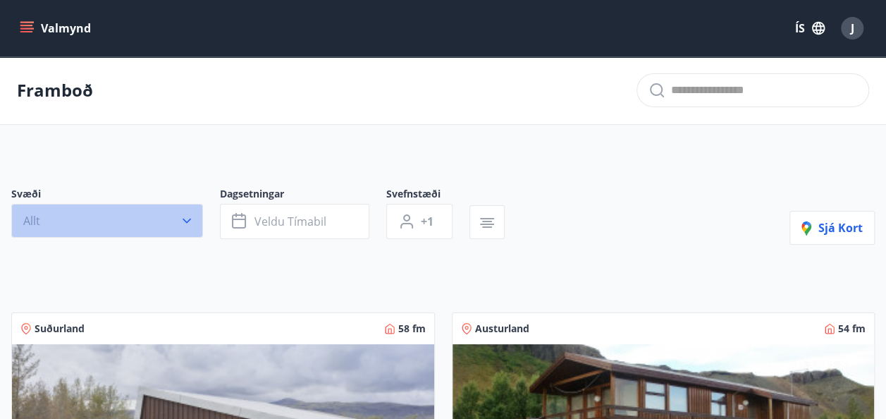
click at [191, 224] on icon "button" at bounding box center [187, 221] width 14 height 14
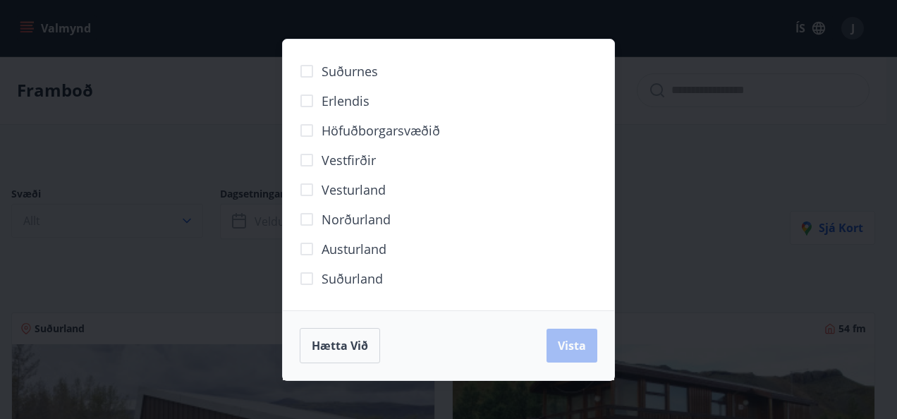
click at [191, 224] on div "Suðurnes Erlendis Höfuðborgarsvæðið [GEOGRAPHIC_DATA] [GEOGRAPHIC_DATA] [GEOGRA…" at bounding box center [448, 209] width 897 height 419
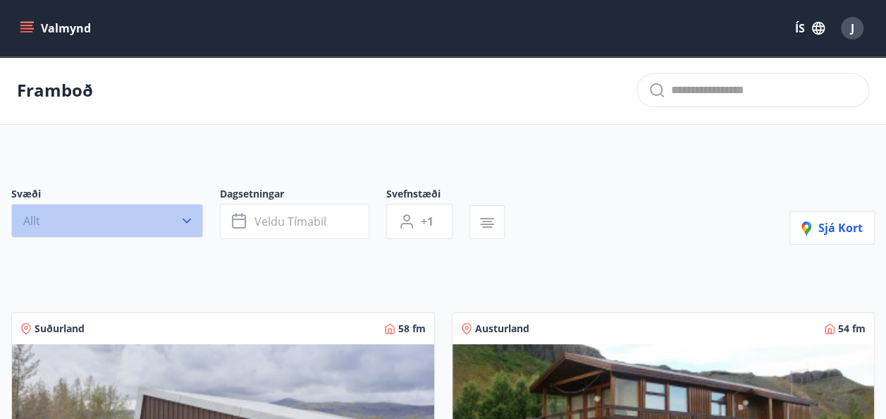
click at [192, 221] on icon "button" at bounding box center [187, 221] width 14 height 14
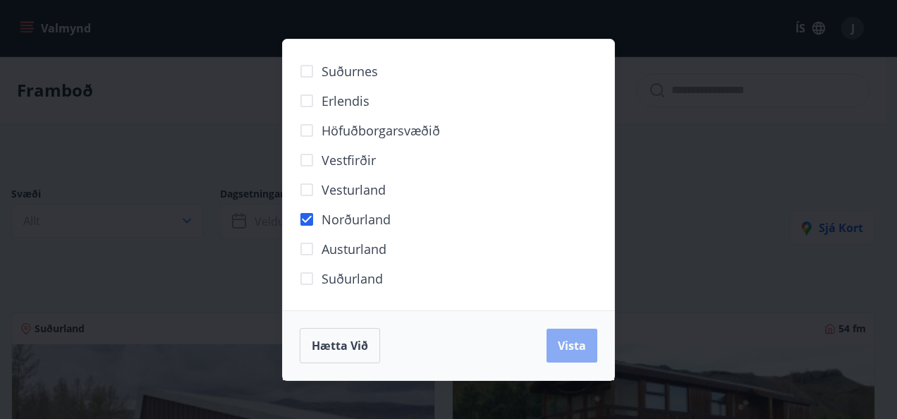
click at [571, 355] on button "Vista" at bounding box center [571, 346] width 51 height 34
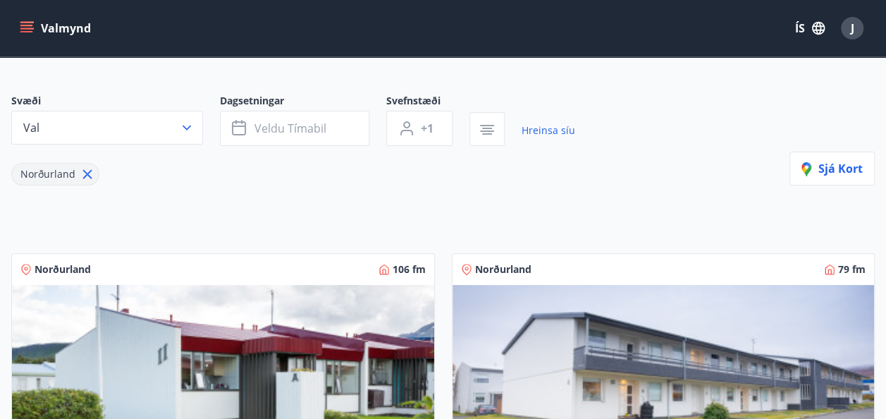
scroll to position [91, 0]
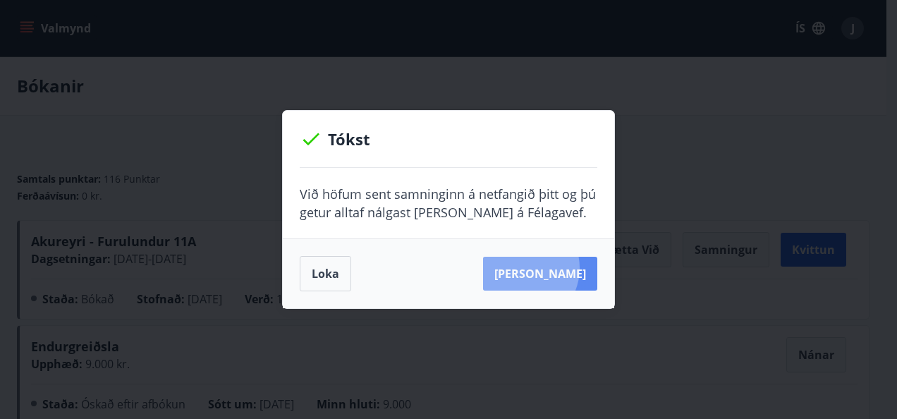
click at [543, 268] on button "Sjá samning" at bounding box center [540, 274] width 114 height 34
